Goal: Navigation & Orientation: Find specific page/section

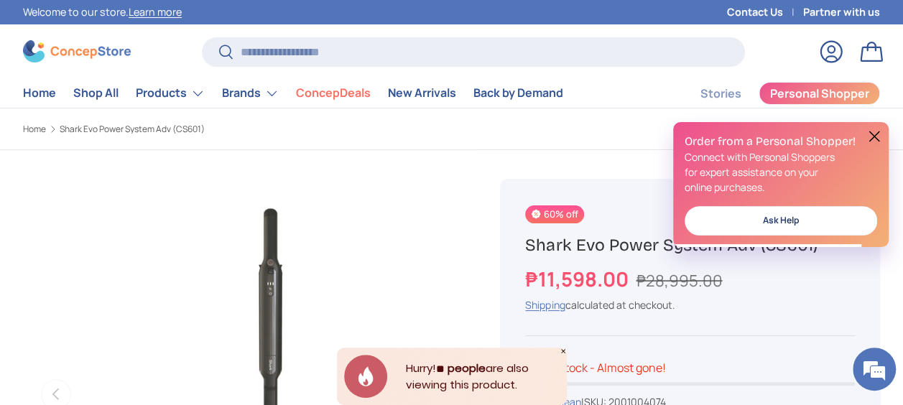
click at [872, 132] on button at bounding box center [874, 136] width 17 height 17
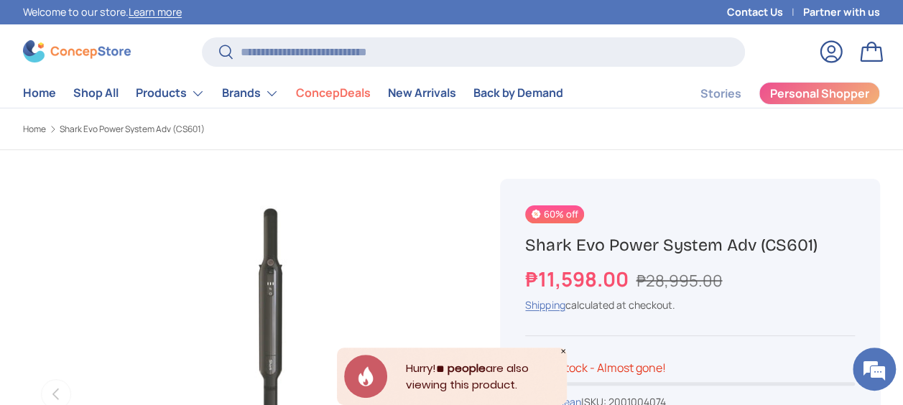
click at [563, 349] on icon "Close" at bounding box center [563, 351] width 7 height 7
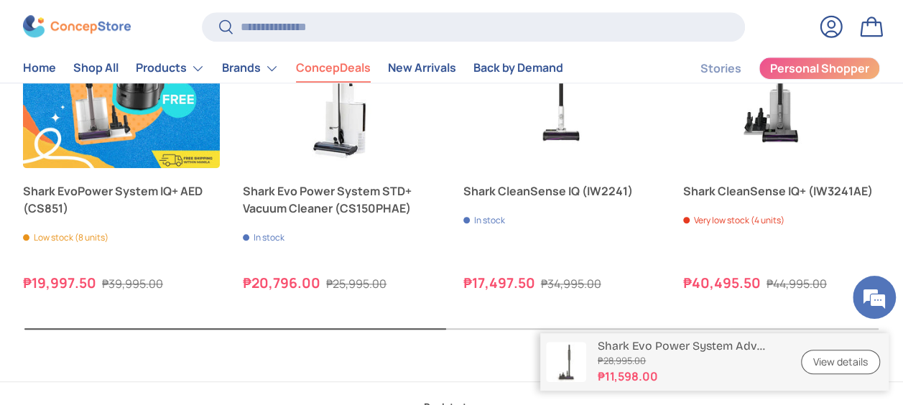
scroll to position [3447, 5678]
click at [336, 70] on link "ConcepDeals" at bounding box center [333, 69] width 75 height 28
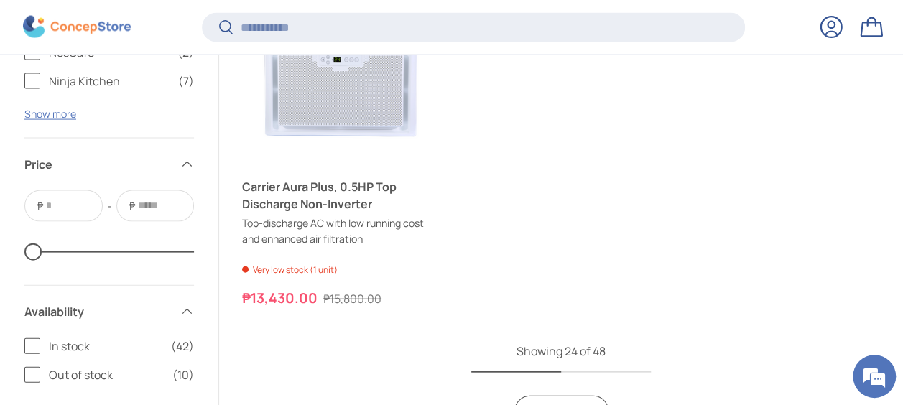
scroll to position [4235, 0]
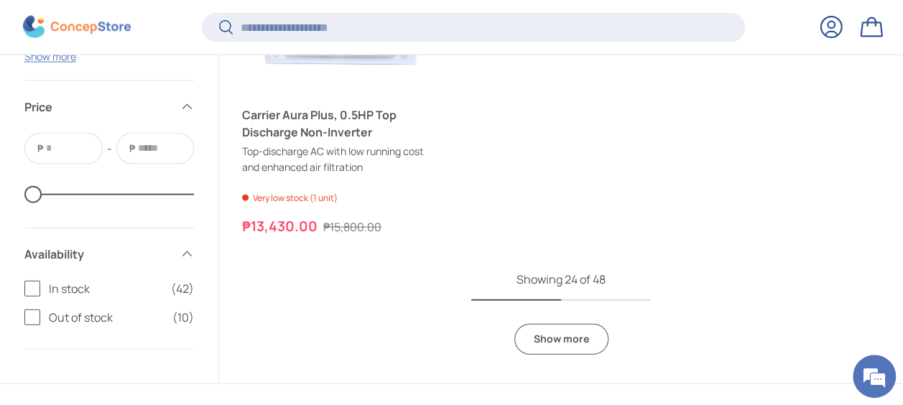
click at [575, 330] on link "Show more" at bounding box center [561, 339] width 94 height 31
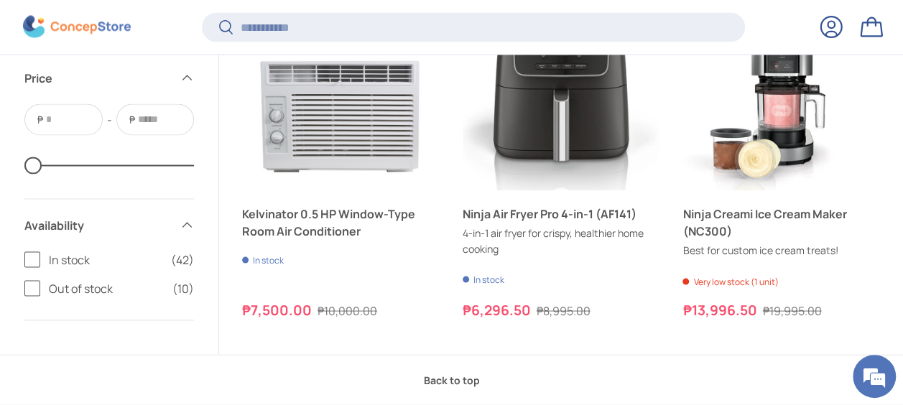
scroll to position [6893, 0]
